Goal: Transaction & Acquisition: Purchase product/service

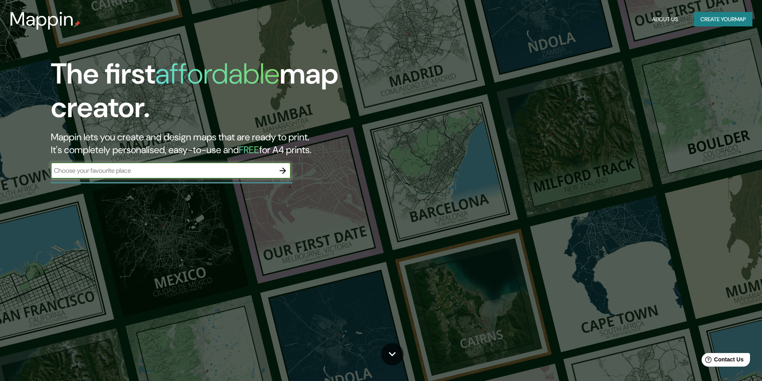
click at [134, 171] on input "text" at bounding box center [163, 170] width 224 height 9
type input "[GEOGRAPHIC_DATA][PERSON_NAME]"
click at [282, 172] on icon "button" at bounding box center [283, 171] width 10 height 10
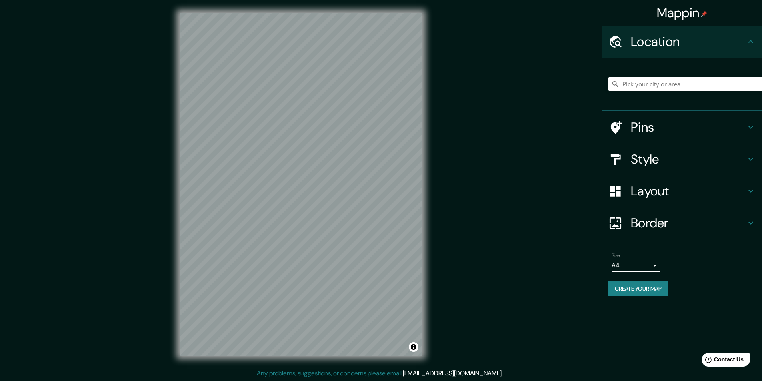
click at [749, 126] on icon at bounding box center [750, 127] width 5 height 3
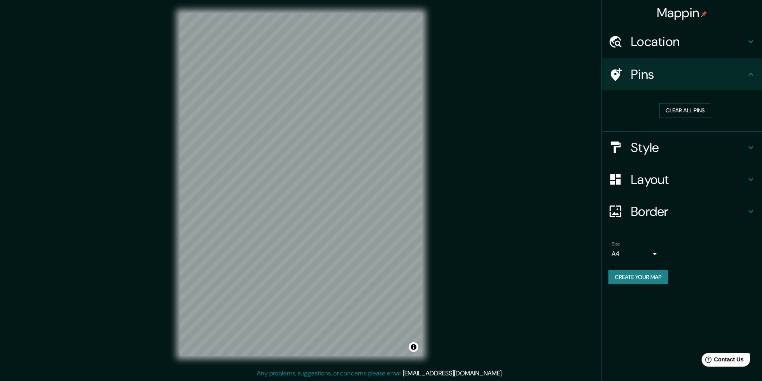
click at [652, 150] on h4 "Style" at bounding box center [688, 148] width 115 height 16
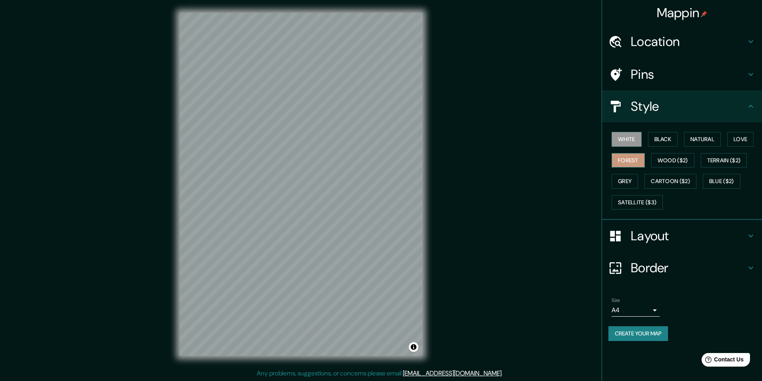
click at [624, 161] on button "Forest" at bounding box center [627, 160] width 33 height 15
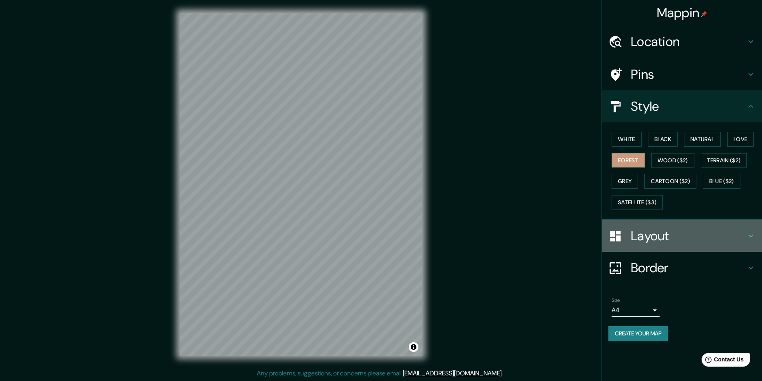
click at [645, 230] on h4 "Layout" at bounding box center [688, 236] width 115 height 16
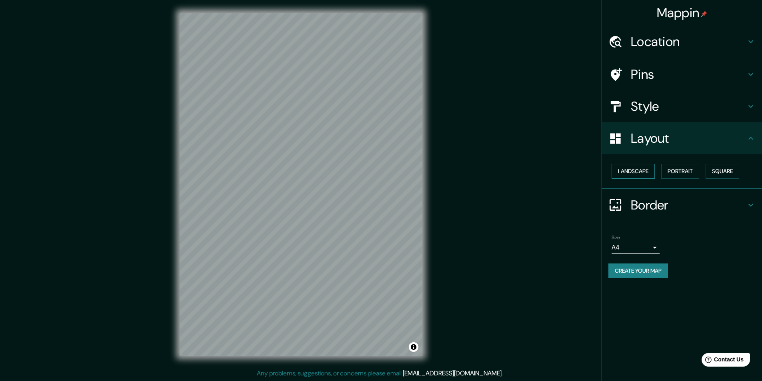
click at [642, 170] on button "Landscape" at bounding box center [632, 171] width 43 height 15
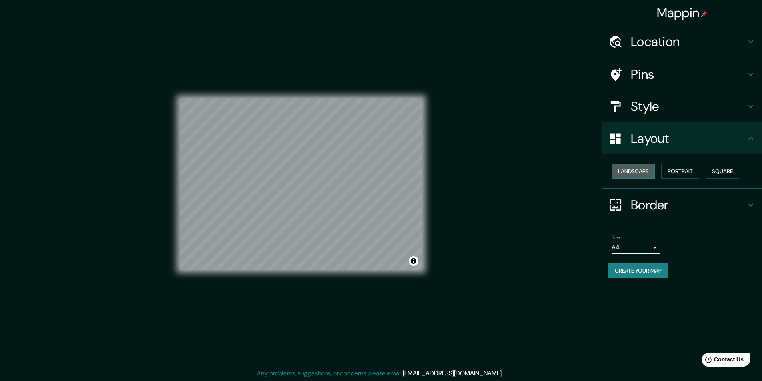
click at [641, 171] on button "Landscape" at bounding box center [632, 171] width 43 height 15
click at [683, 174] on button "Portrait" at bounding box center [680, 171] width 38 height 15
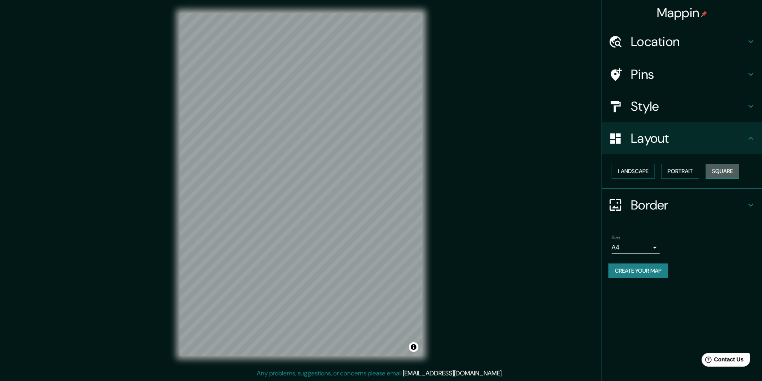
click at [727, 173] on button "Square" at bounding box center [722, 171] width 34 height 15
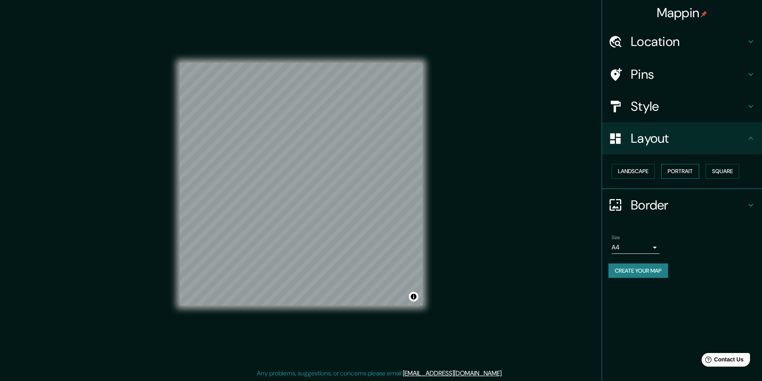
click at [681, 168] on button "Portrait" at bounding box center [680, 171] width 38 height 15
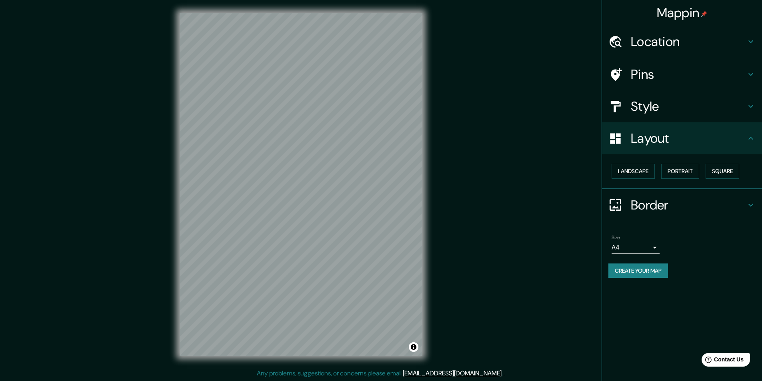
click at [632, 207] on h4 "Border" at bounding box center [688, 205] width 115 height 16
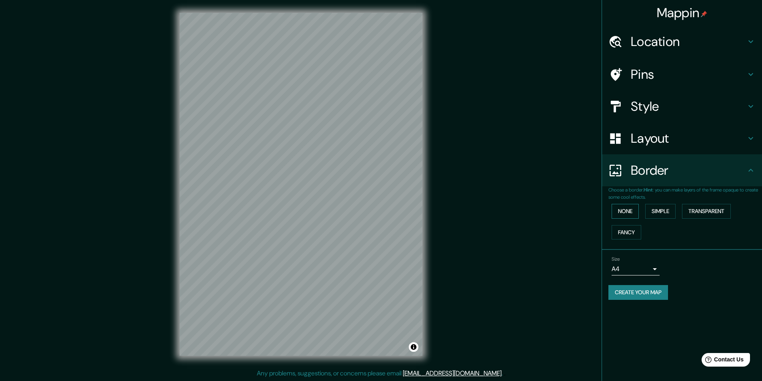
click at [631, 210] on button "None" at bounding box center [624, 211] width 27 height 15
click at [628, 212] on button "None" at bounding box center [624, 211] width 27 height 15
click at [657, 212] on button "Simple" at bounding box center [660, 211] width 30 height 15
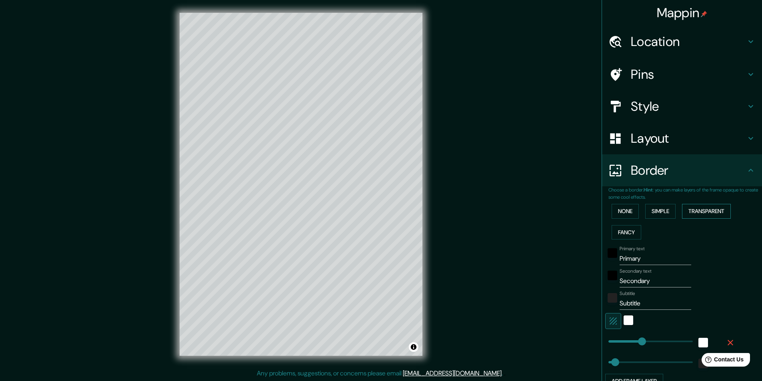
click at [692, 208] on button "Transparent" at bounding box center [706, 211] width 49 height 15
click at [618, 231] on button "Fancy" at bounding box center [626, 232] width 30 height 15
type input "243"
